Goal: Transaction & Acquisition: Download file/media

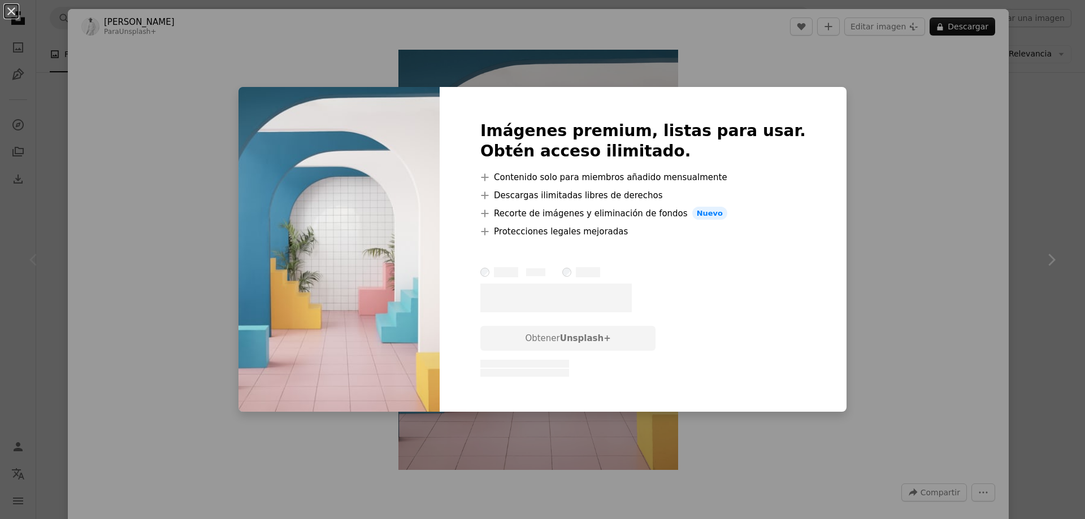
scroll to position [3763, 0]
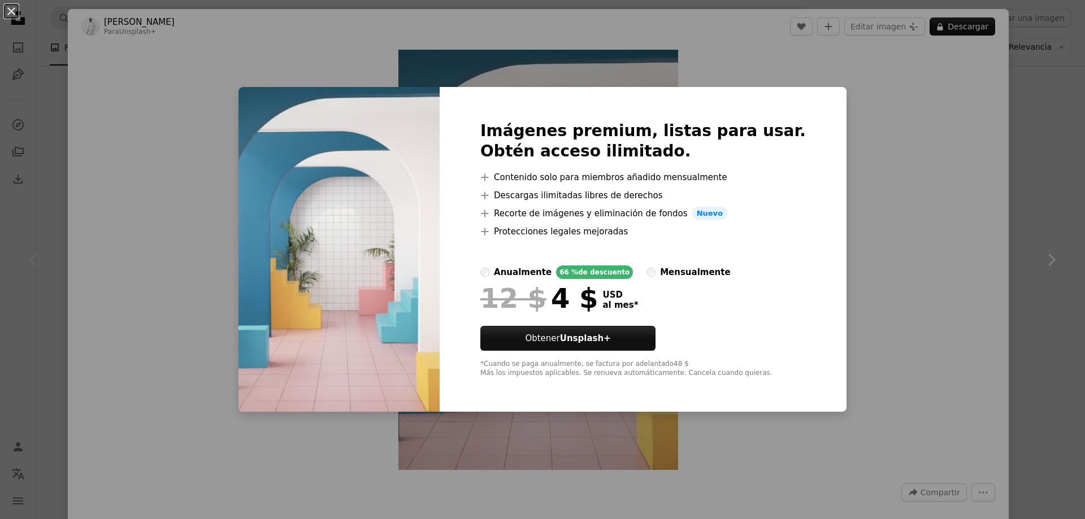
click at [835, 114] on div "An X shape Imágenes premium, listas para usar. Obtén acceso ilimitado. A plus s…" at bounding box center [542, 259] width 1085 height 519
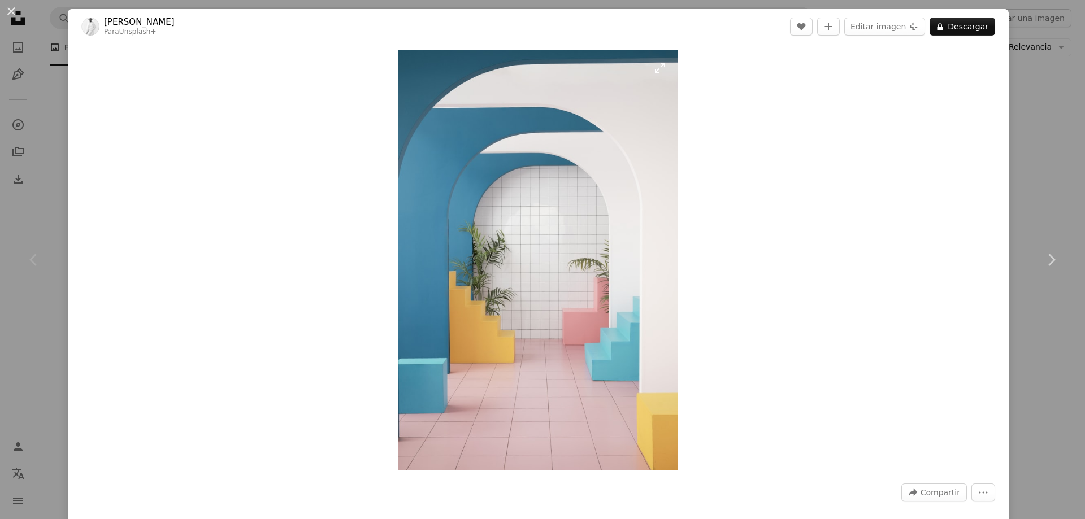
drag, startPoint x: 585, startPoint y: 194, endPoint x: 521, endPoint y: 214, distance: 66.3
click at [521, 214] on img "Ampliar en esta imagen" at bounding box center [538, 260] width 280 height 420
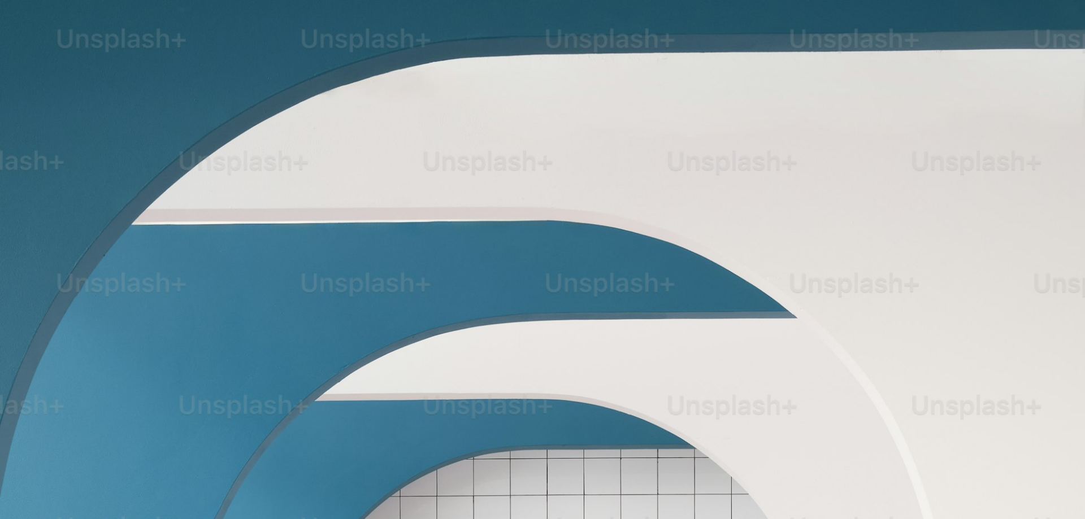
scroll to position [542, 0]
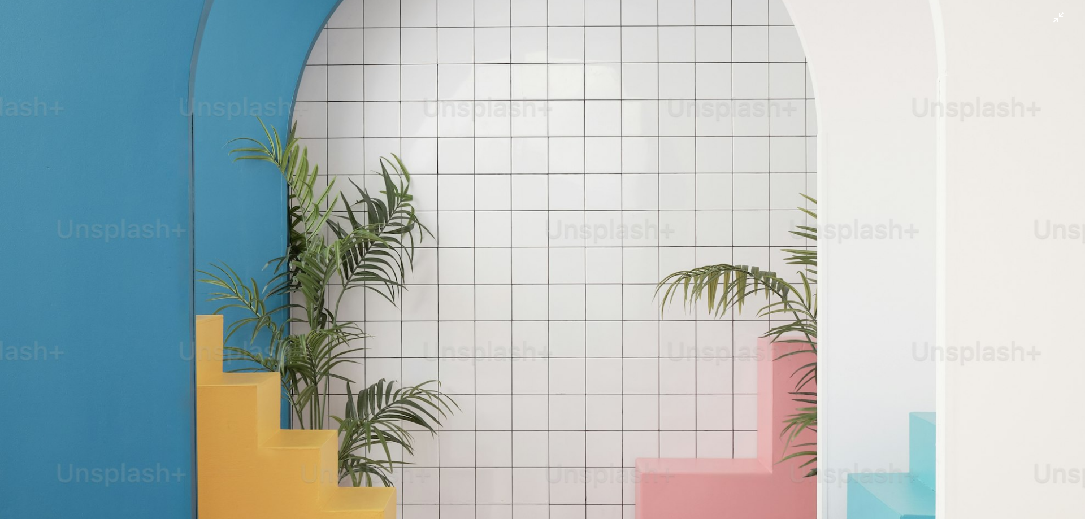
click at [452, 103] on img "Reducir el zoom en esta imagen" at bounding box center [542, 271] width 1086 height 1629
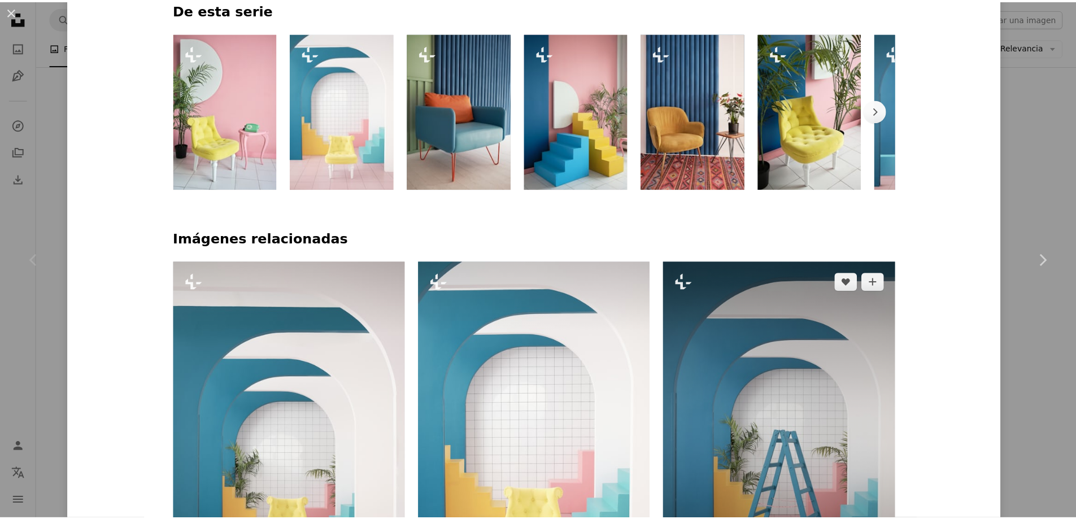
scroll to position [678, 0]
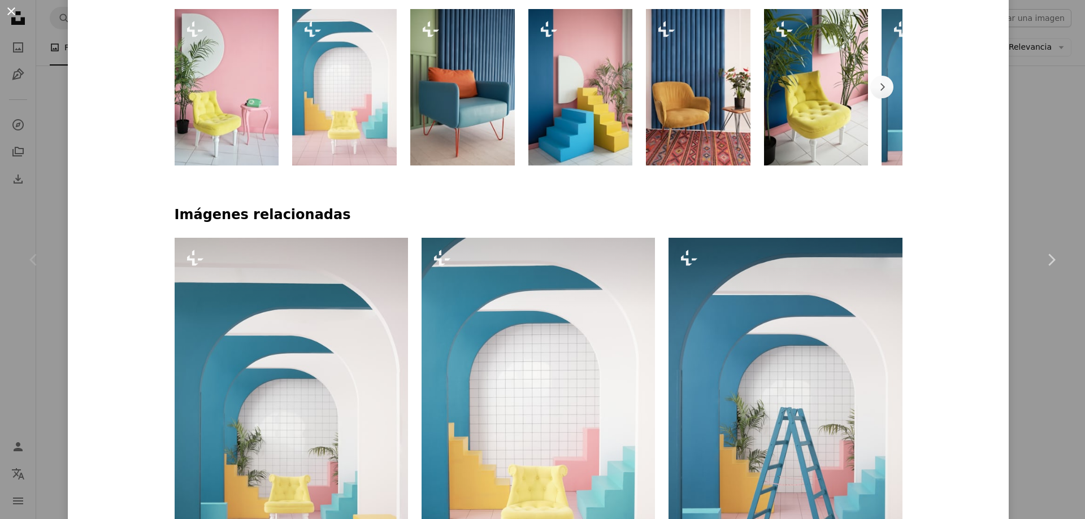
click at [10, 8] on button "An X shape" at bounding box center [12, 12] width 14 height 14
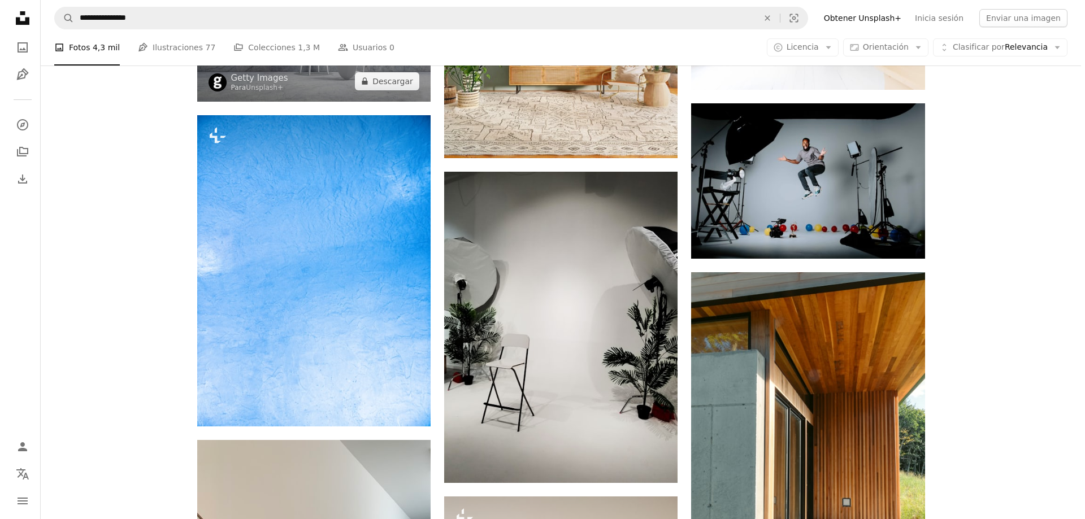
scroll to position [6080, 0]
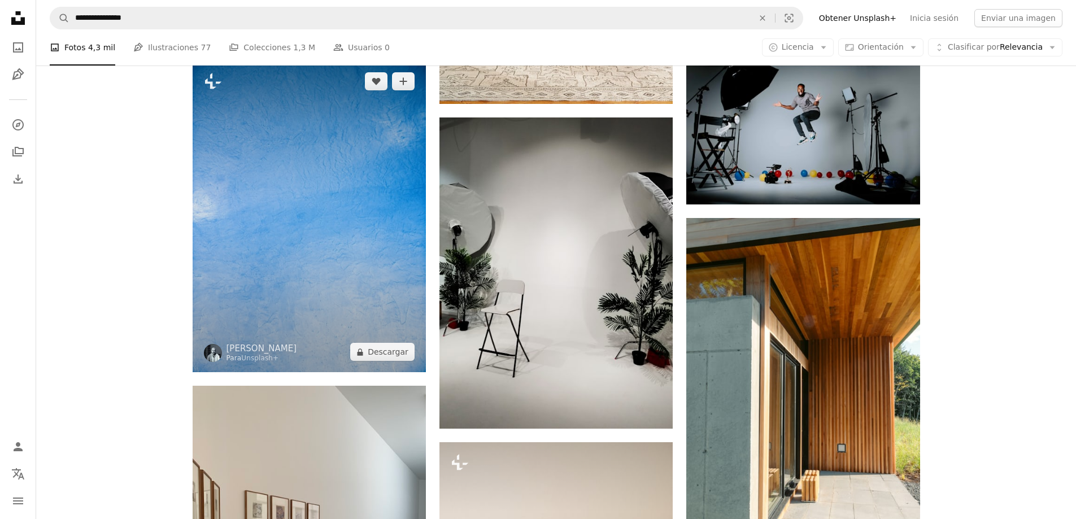
click at [363, 194] on img at bounding box center [309, 216] width 233 height 311
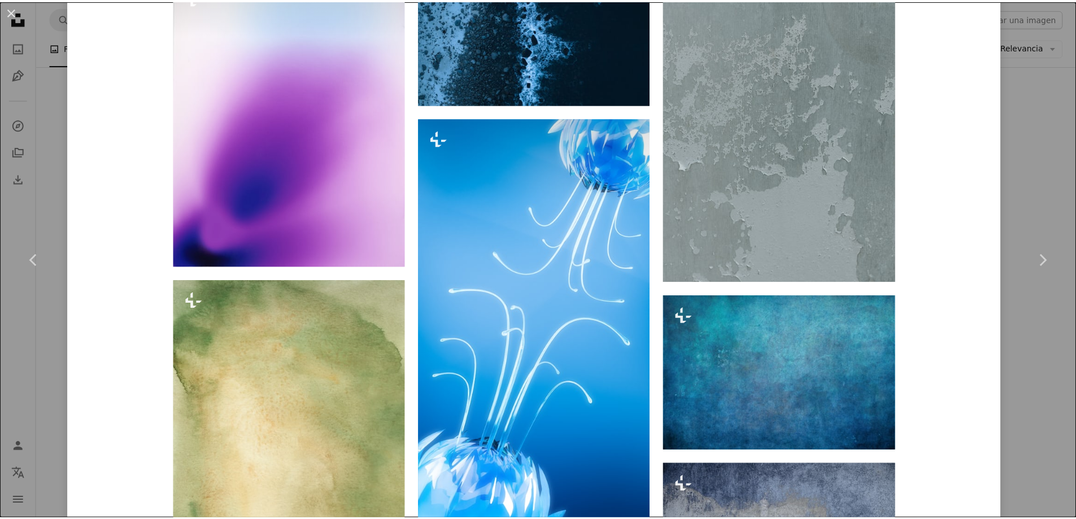
scroll to position [3107, 0]
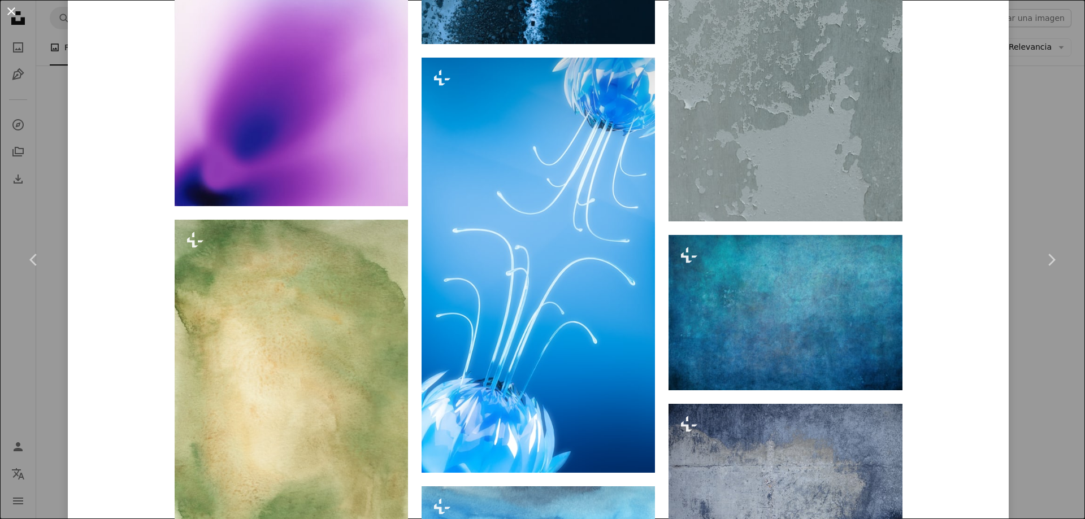
click at [8, 8] on button "An X shape" at bounding box center [12, 12] width 14 height 14
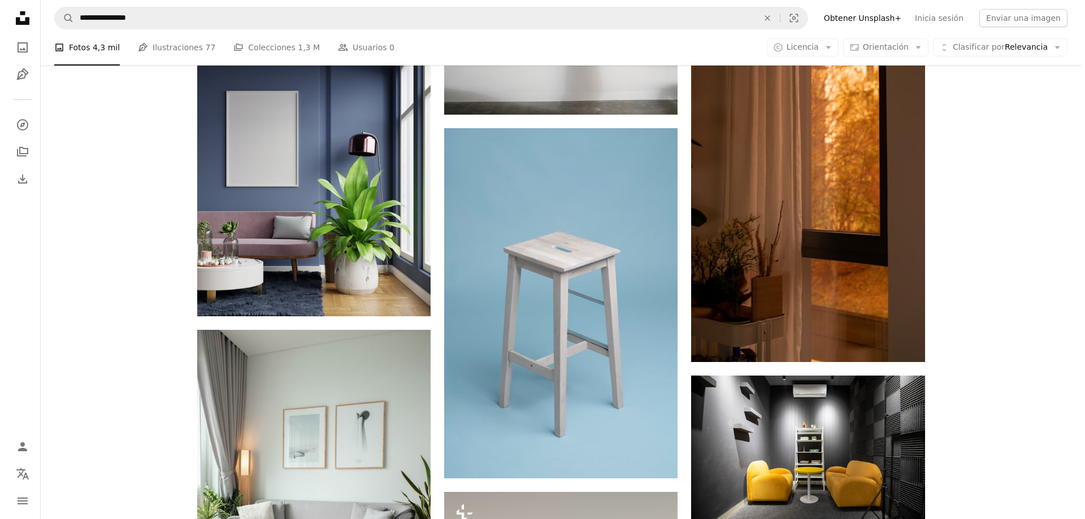
scroll to position [7887, 0]
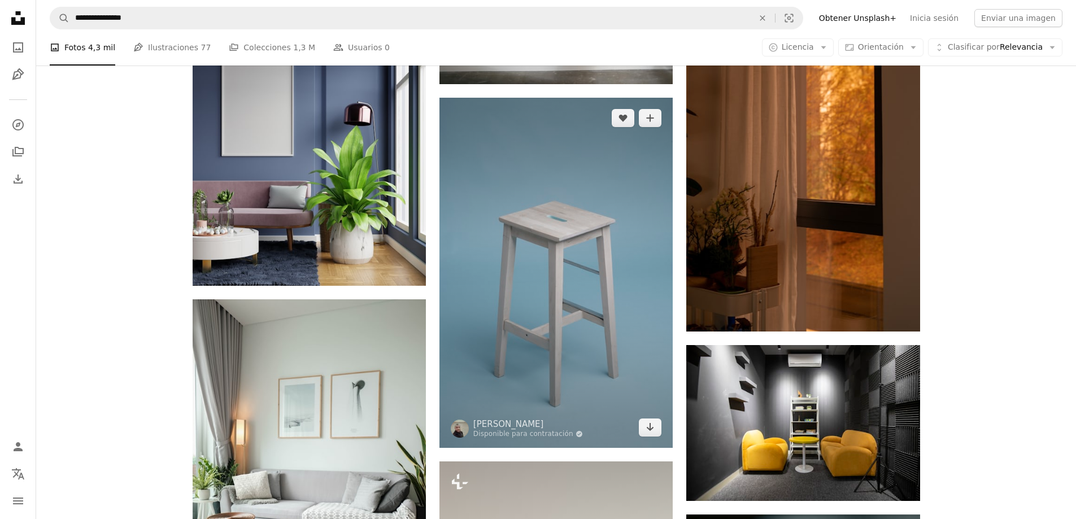
click at [576, 268] on img at bounding box center [556, 273] width 233 height 350
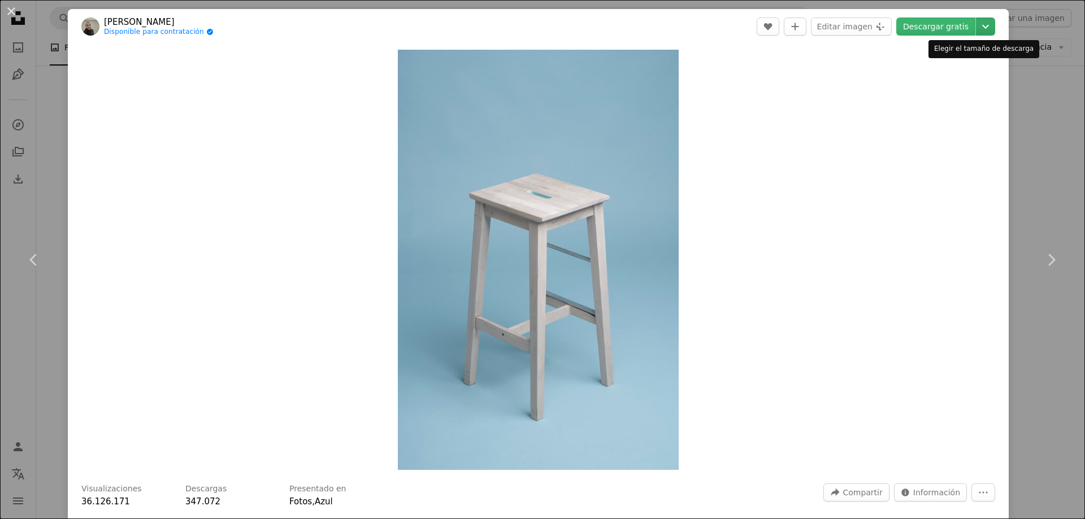
click at [977, 24] on icon "Chevron down" at bounding box center [985, 27] width 18 height 14
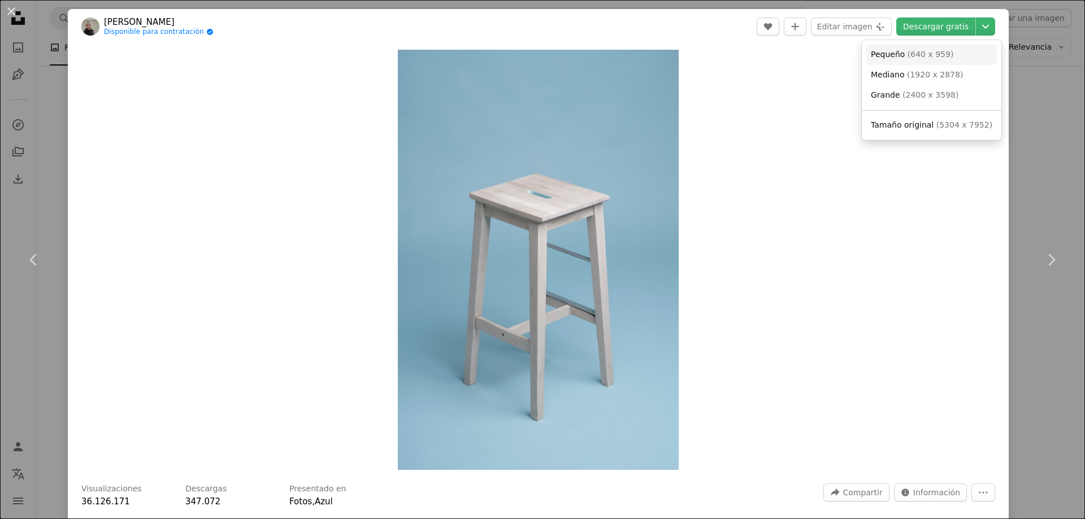
click at [927, 52] on span "( 640 x 959 )" at bounding box center [930, 54] width 46 height 9
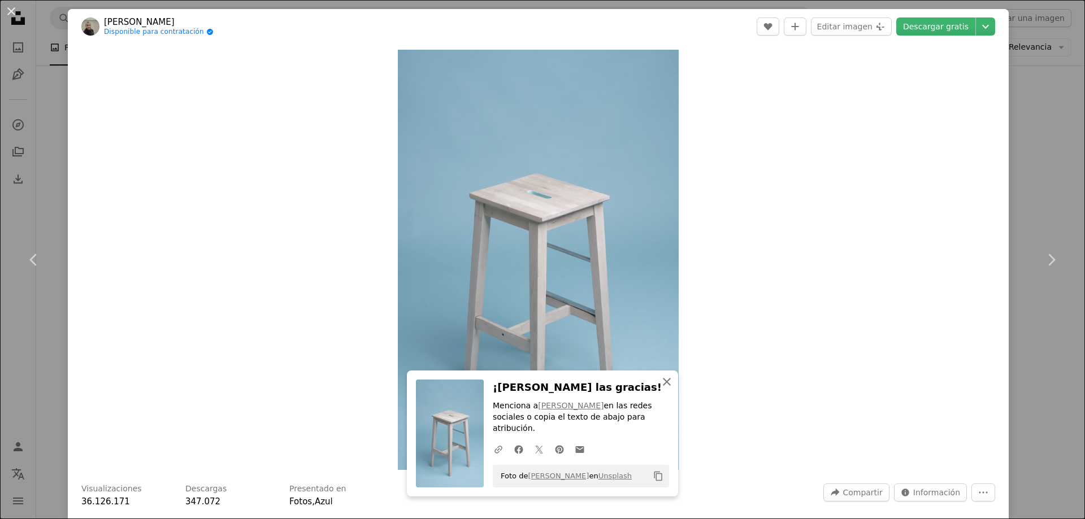
click at [665, 386] on icon "button" at bounding box center [667, 382] width 8 height 8
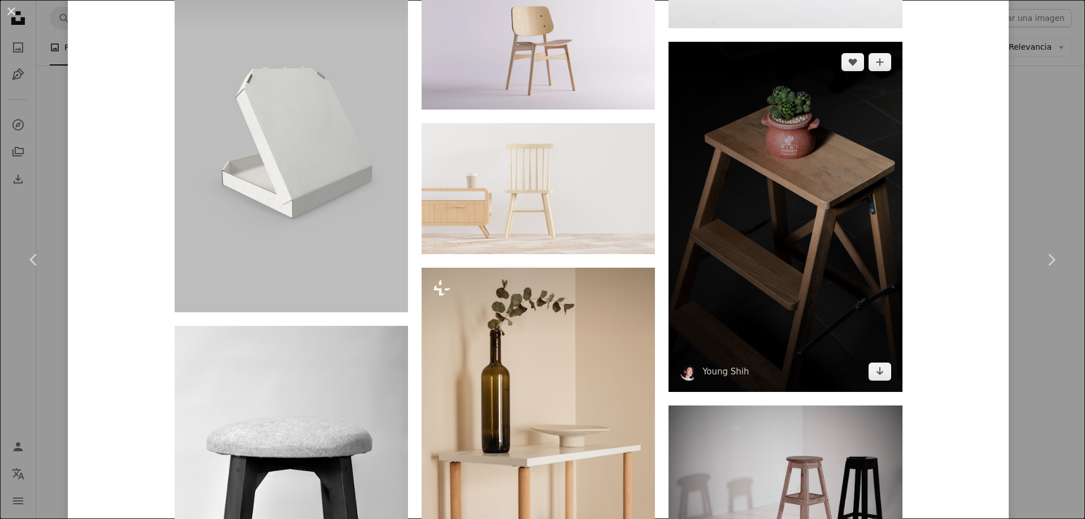
scroll to position [1977, 0]
